Goal: Task Accomplishment & Management: Manage account settings

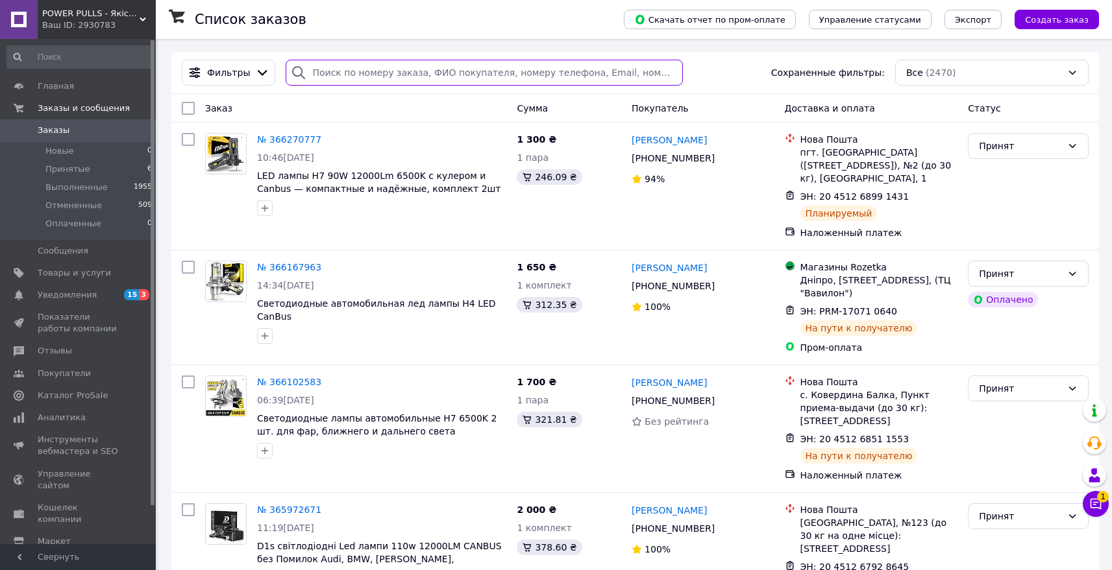
click at [382, 73] on input "search" at bounding box center [484, 73] width 397 height 26
paste input "0996308554"
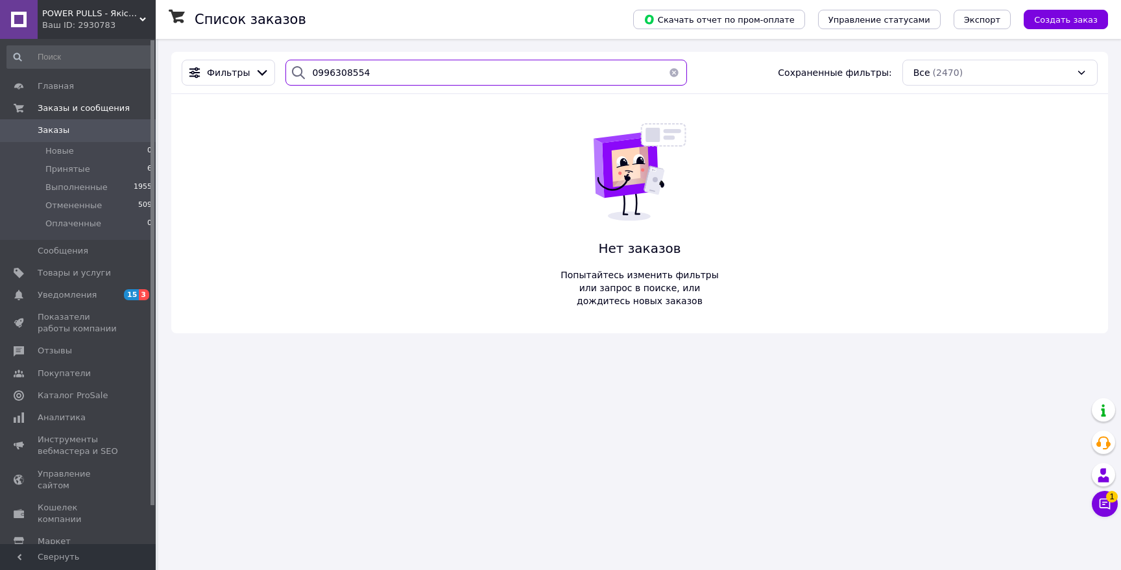
type input "0996308554"
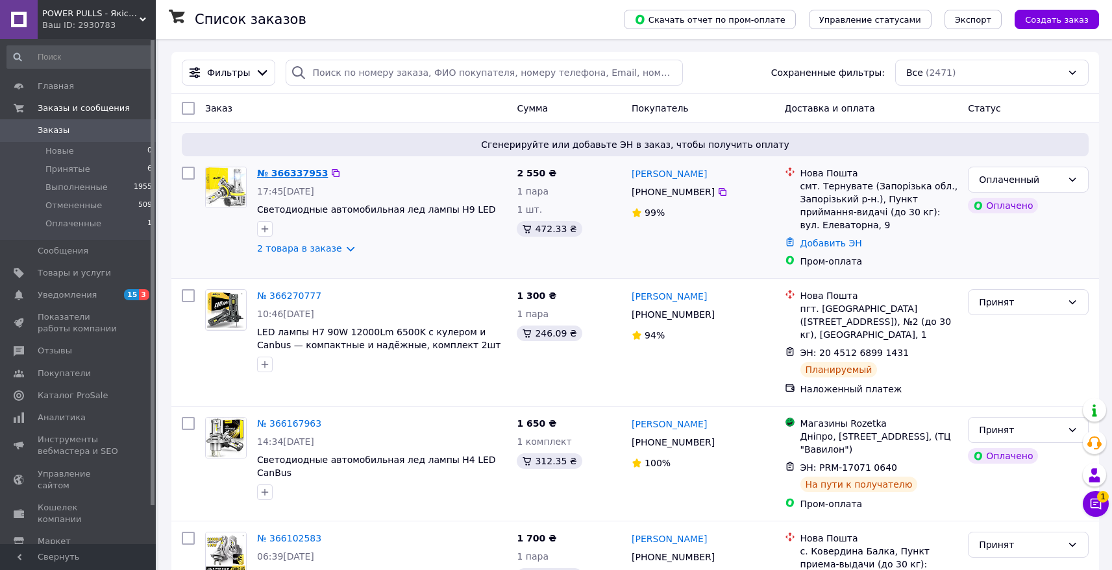
click at [299, 176] on link "№ 366337953" at bounding box center [292, 173] width 71 height 10
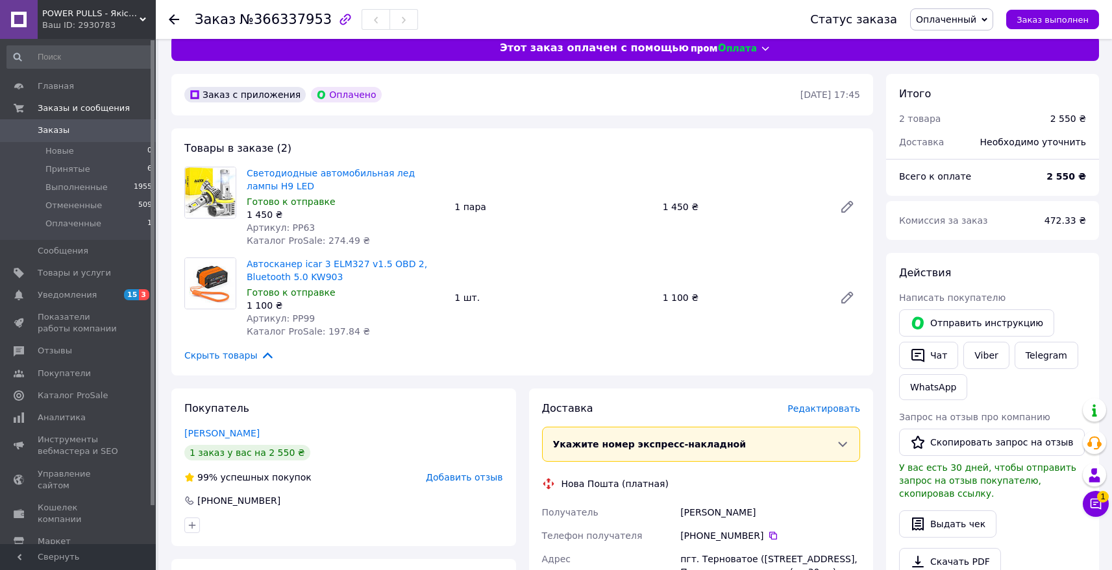
scroll to position [280, 0]
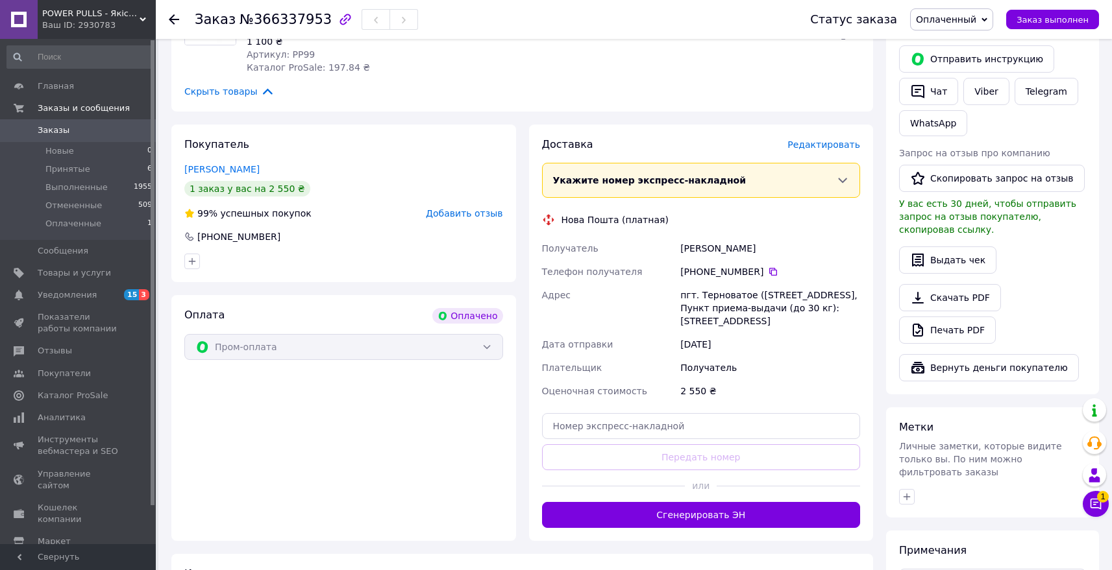
drag, startPoint x: 847, startPoint y: 319, endPoint x: 548, endPoint y: 236, distance: 311.3
click at [548, 236] on div "Доставка Редактировать Укажите номер экспресс-накладной Обязательно введите ном…" at bounding box center [701, 333] width 319 height 391
copy div "Получатель Петришин Коля Телефон получателя +380 97 950 69 89   Адрес пгт. Терн…"
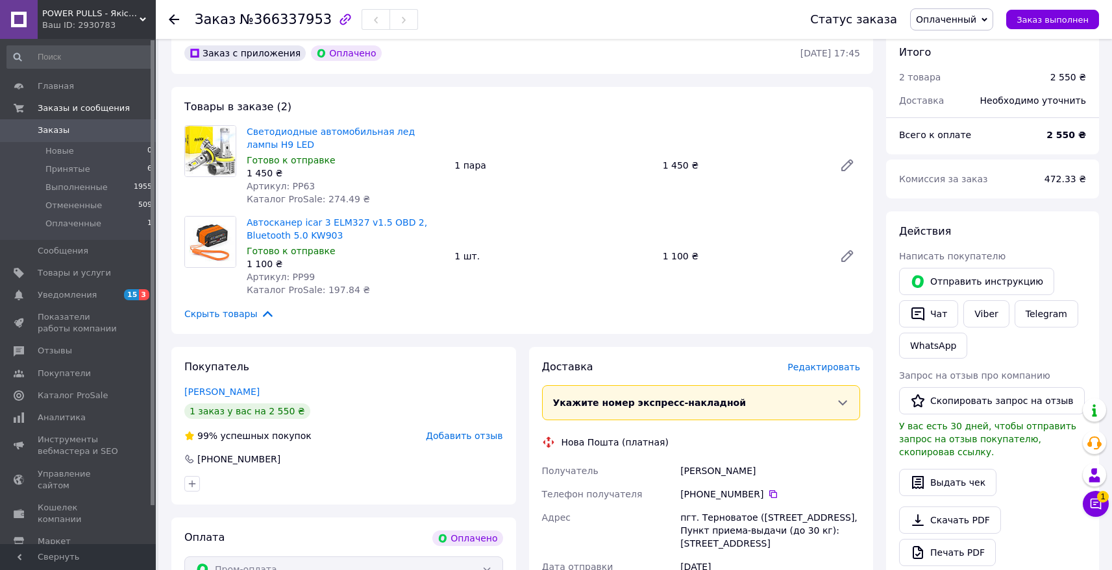
scroll to position [60, 0]
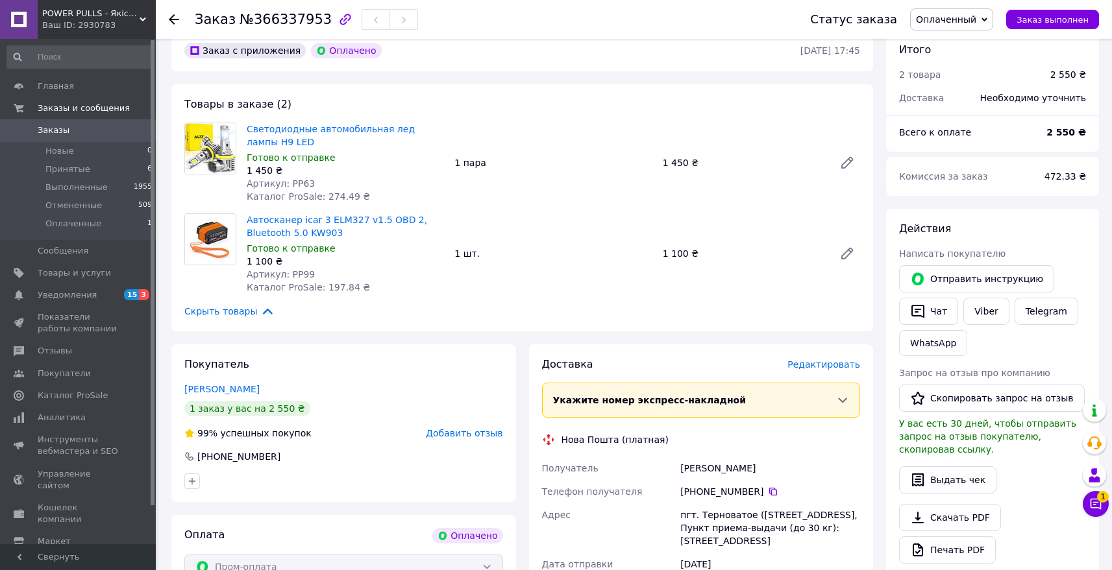
copy div "Получатель Петришин Коля Телефон получателя +380 97 950 69 89   Адрес пгт. Терн…"
click at [1090, 506] on icon at bounding box center [1095, 504] width 11 height 11
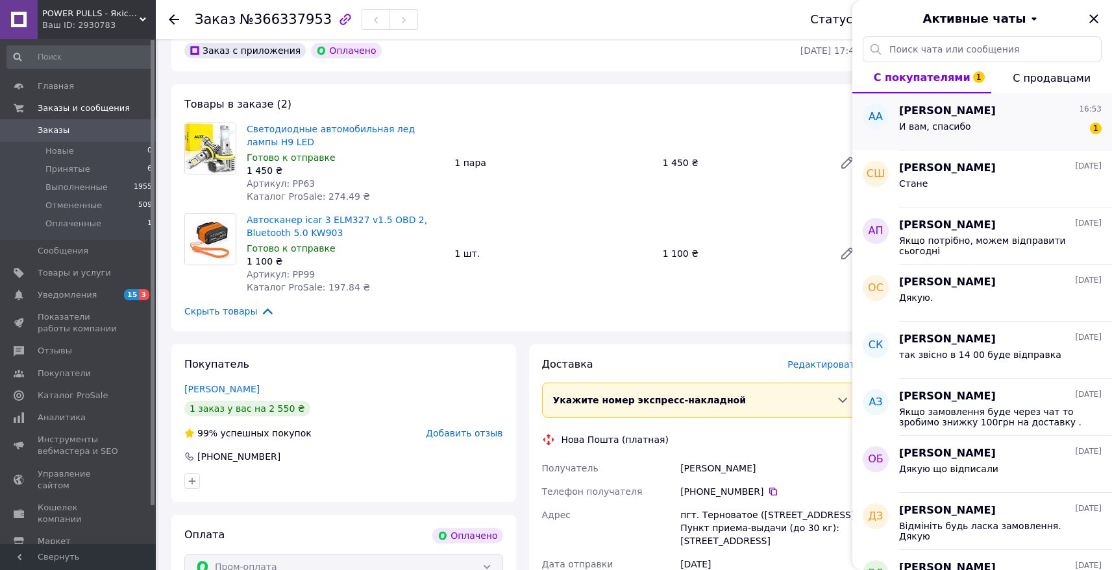
click at [1001, 114] on div "Аліса а 16:53" at bounding box center [1000, 111] width 202 height 15
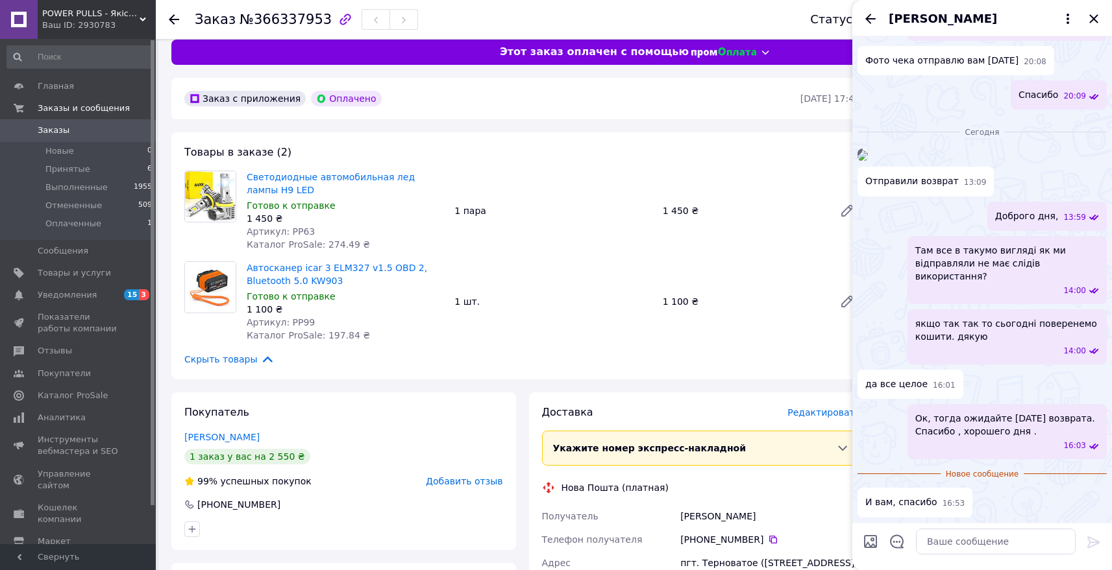
scroll to position [0, 0]
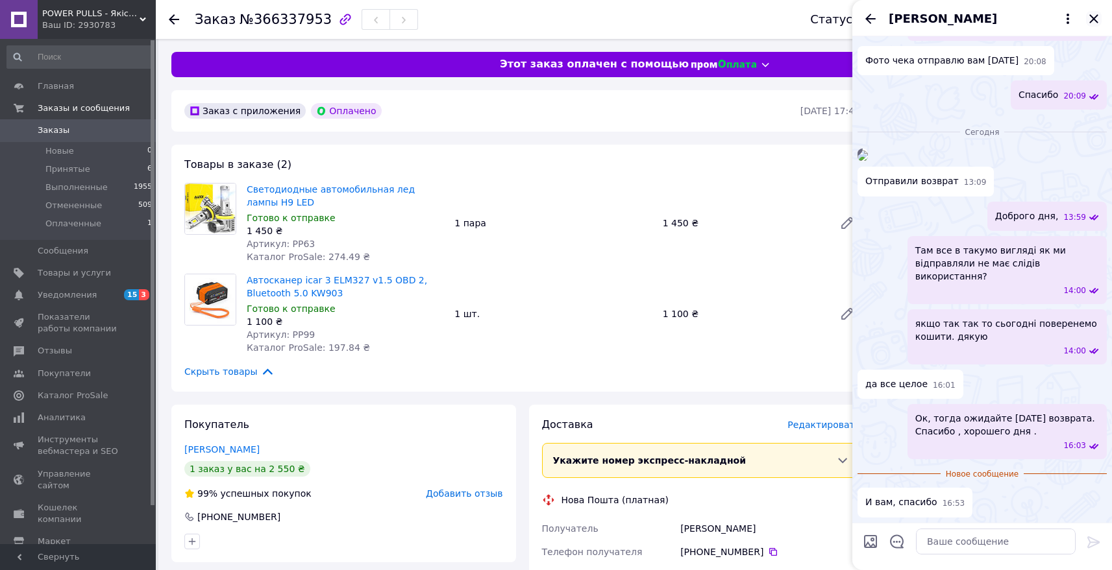
click at [1095, 21] on icon "Закрыть" at bounding box center [1094, 19] width 16 height 16
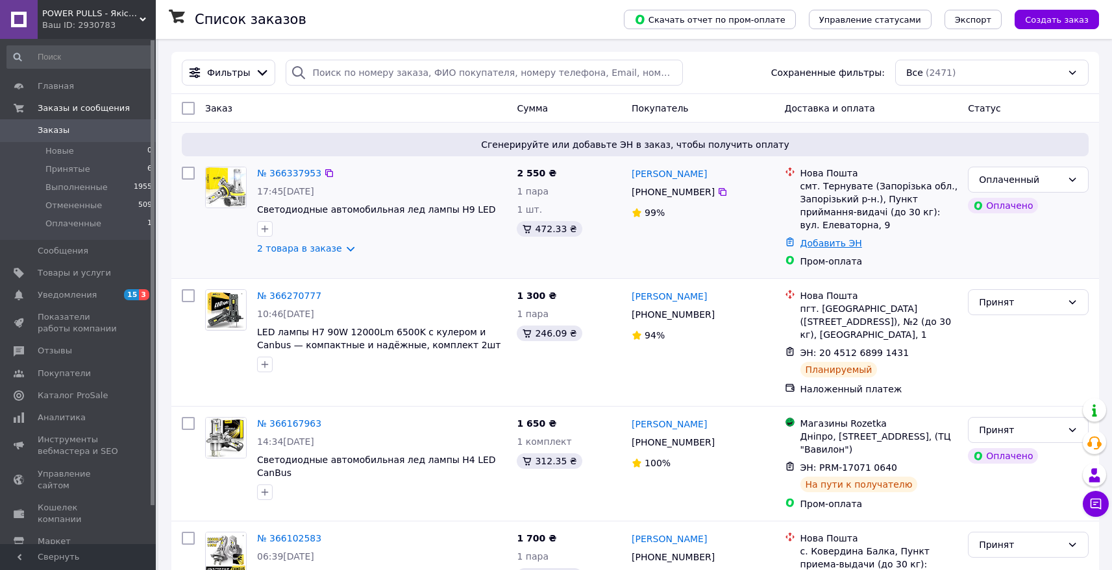
click at [825, 244] on link "Добавить ЭН" at bounding box center [831, 243] width 62 height 10
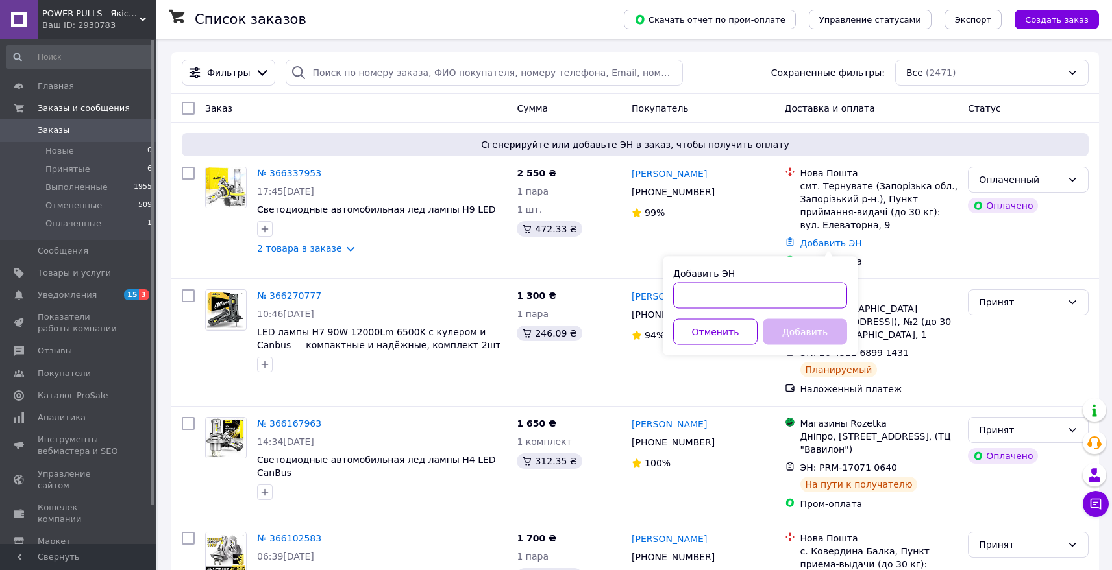
click at [731, 295] on input "Добавить ЭН" at bounding box center [760, 296] width 174 height 26
paste input "20451269208820"
type input "20451269208820"
click at [816, 319] on button "Добавить" at bounding box center [804, 332] width 84 height 26
